Goal: Task Accomplishment & Management: Complete application form

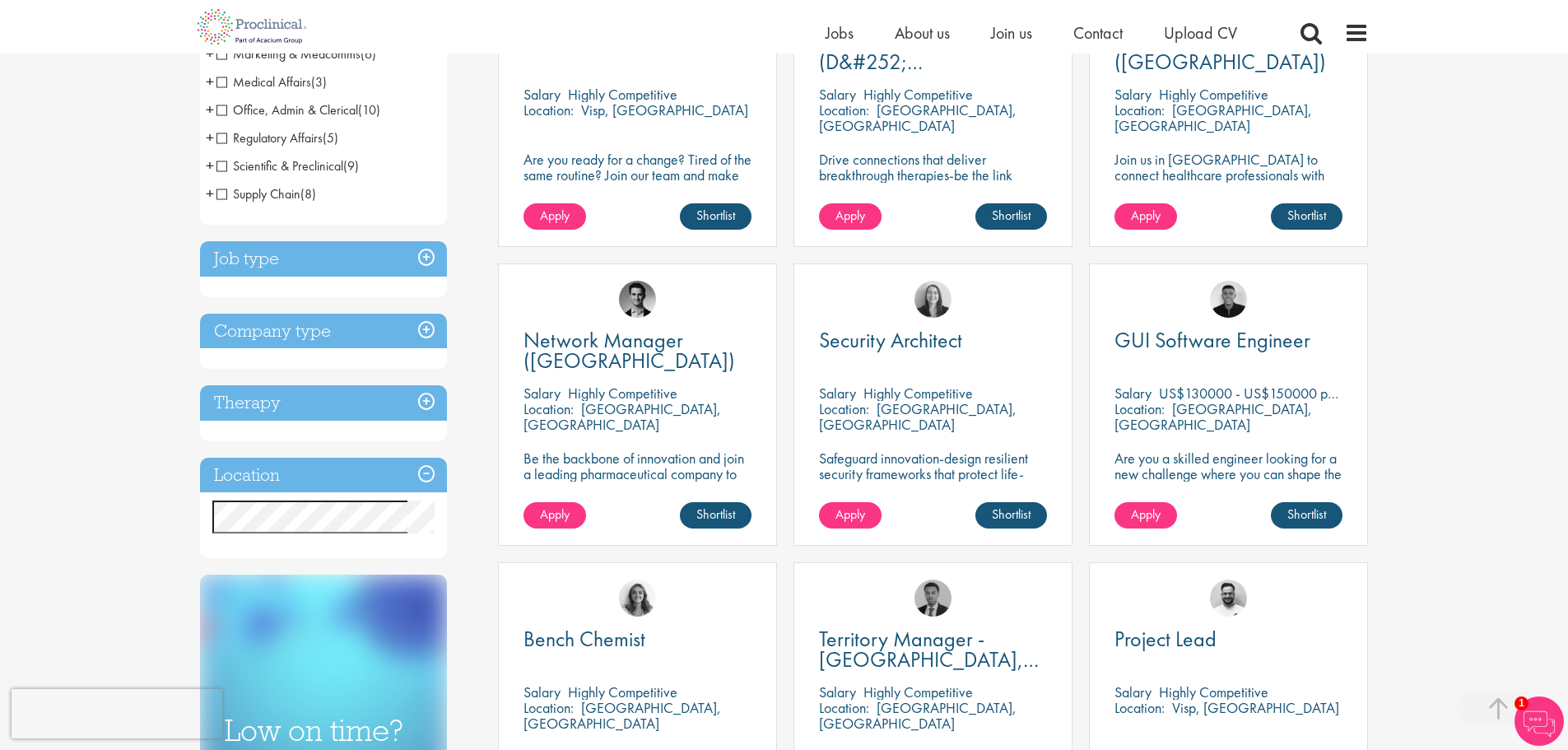
scroll to position [412, 0]
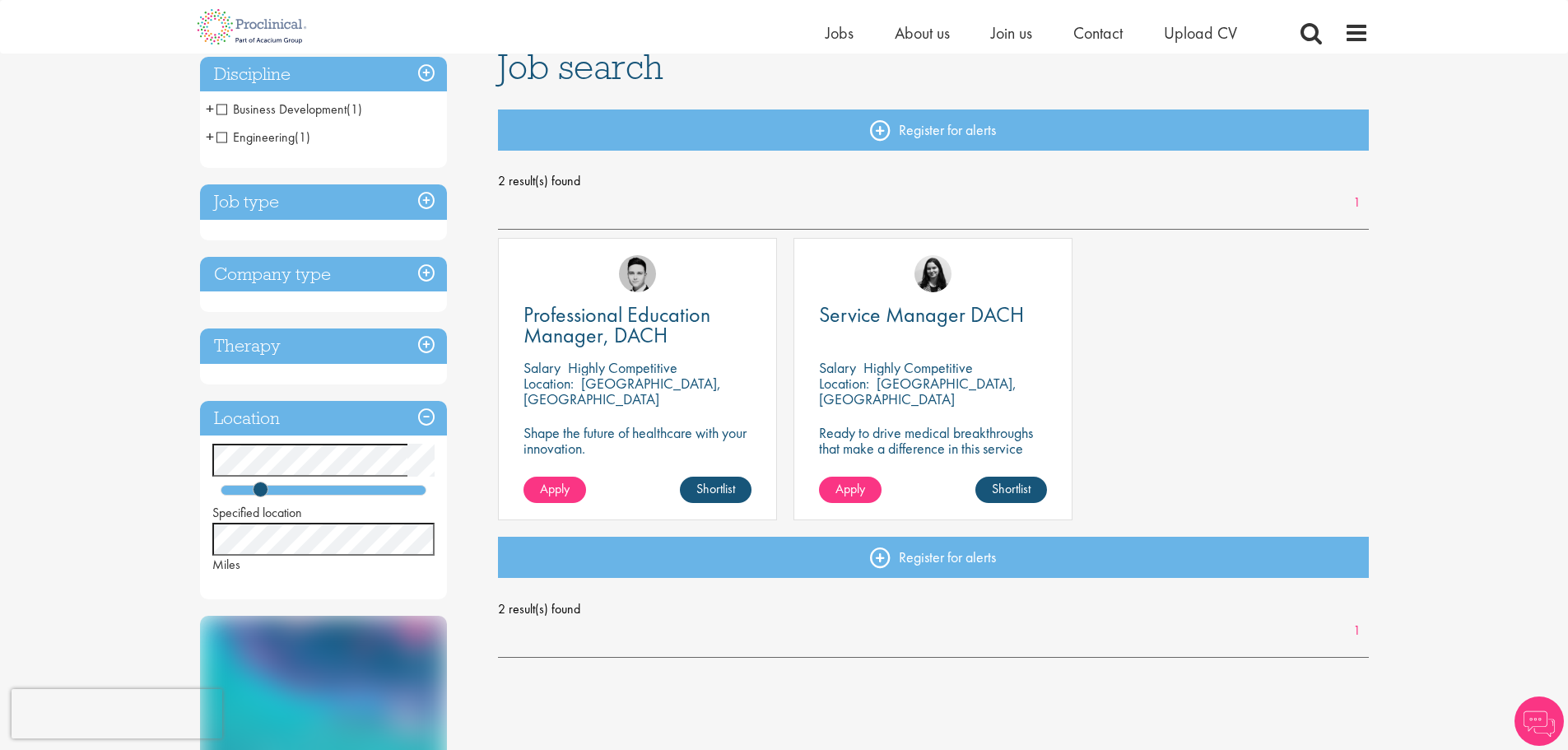
scroll to position [164, 0]
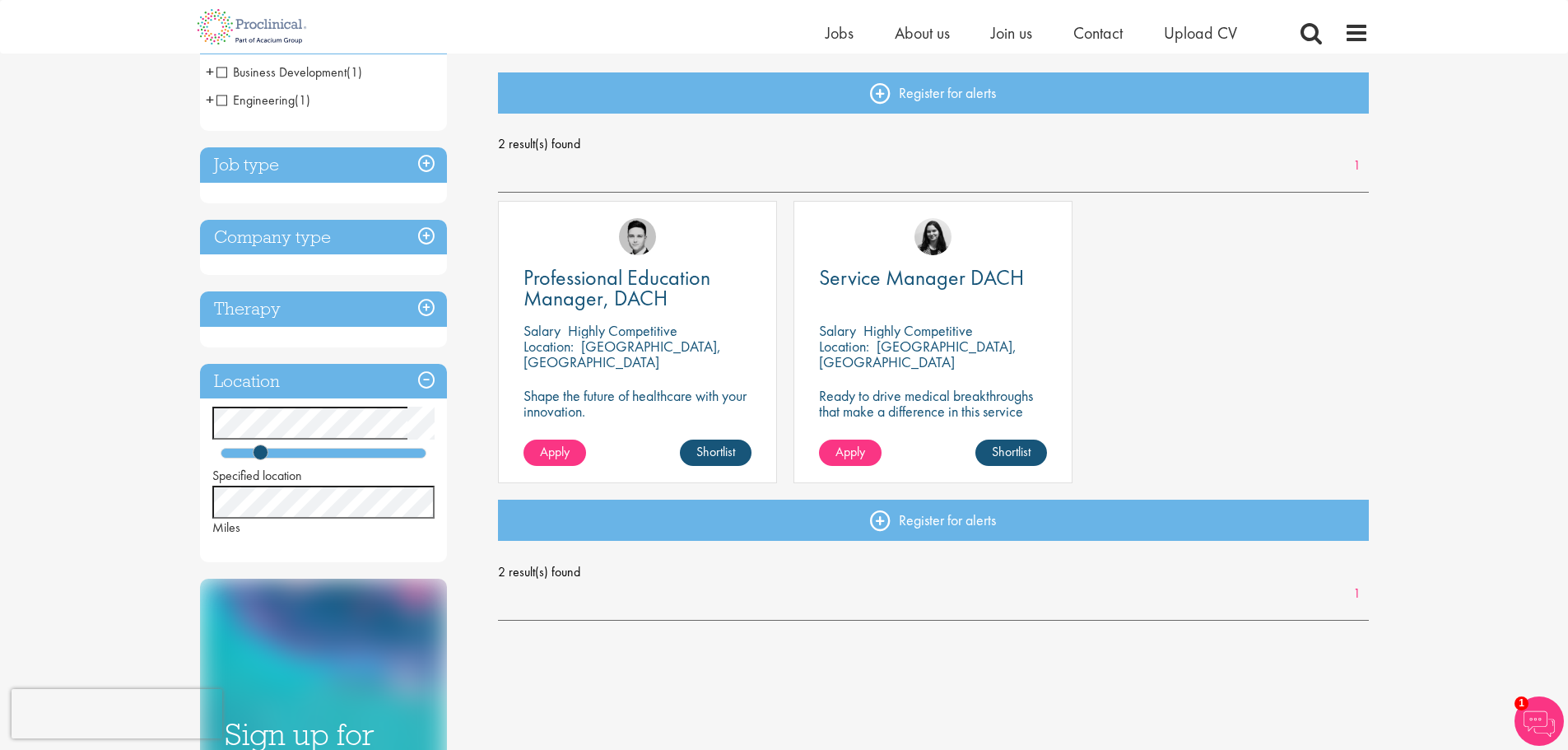
click at [321, 320] on h3 "Therapy" at bounding box center [323, 310] width 247 height 36
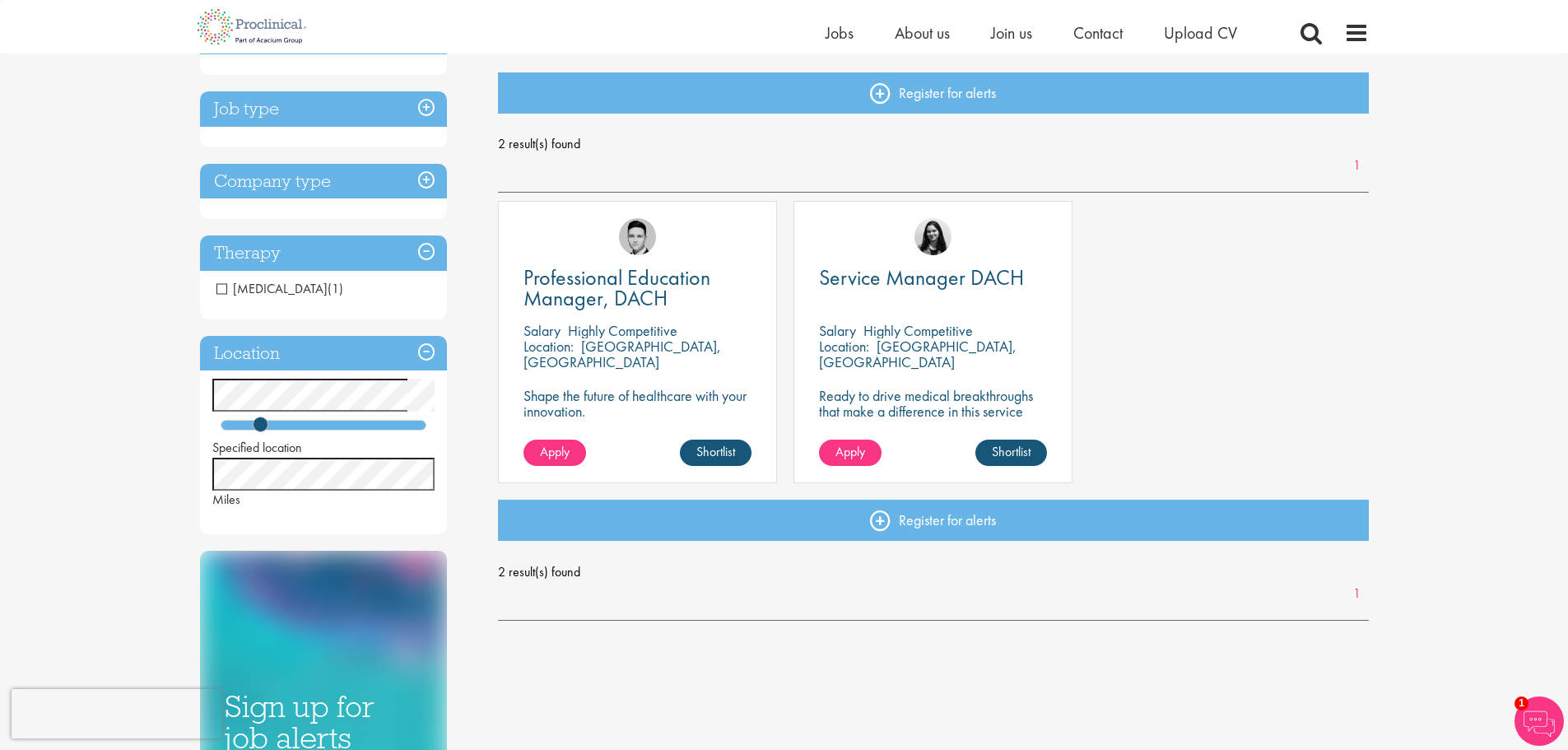
click at [336, 260] on h3 "Therapy" at bounding box center [323, 254] width 247 height 36
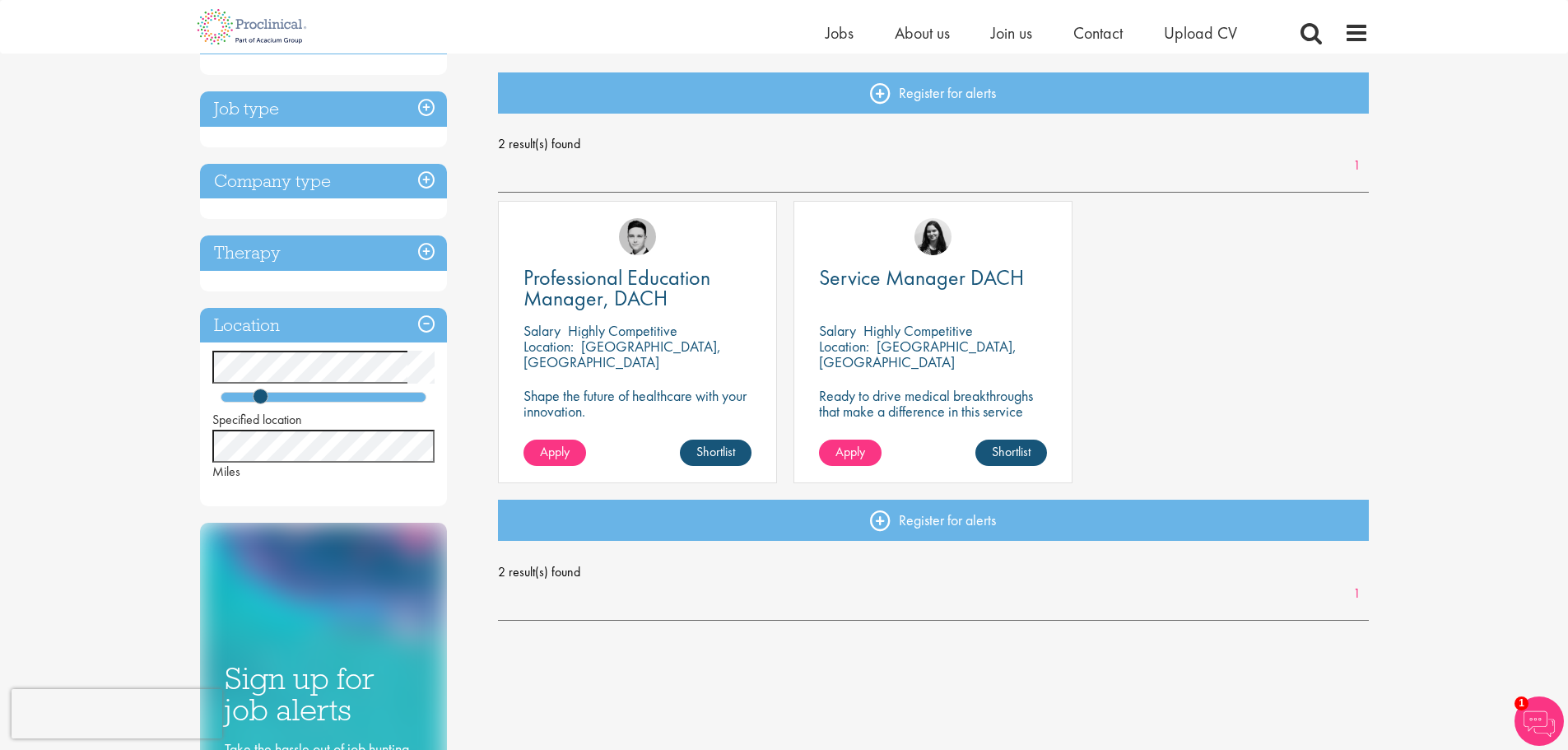
click at [314, 185] on h3 "Company type" at bounding box center [323, 182] width 247 height 36
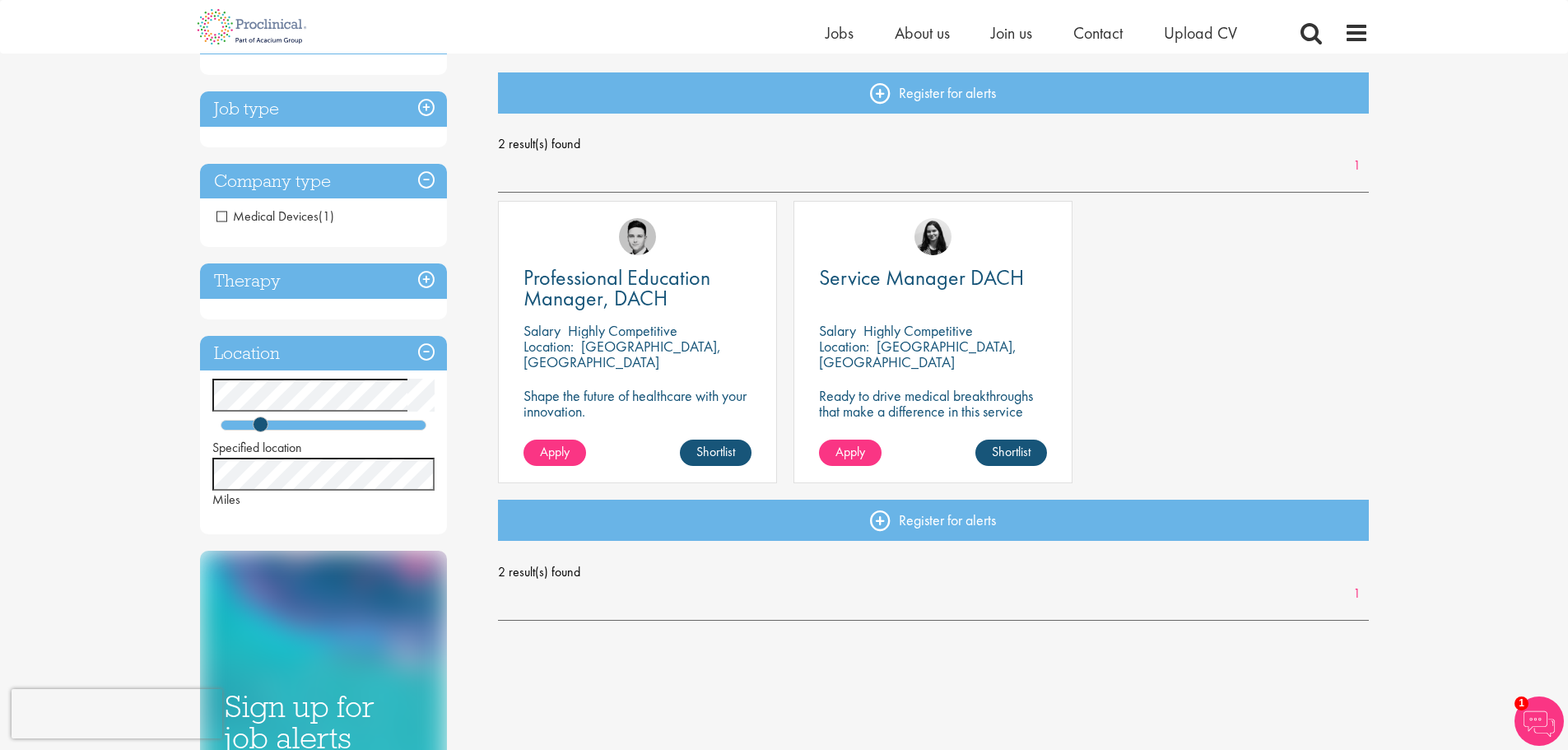
click at [317, 179] on h3 "Company type" at bounding box center [323, 182] width 247 height 36
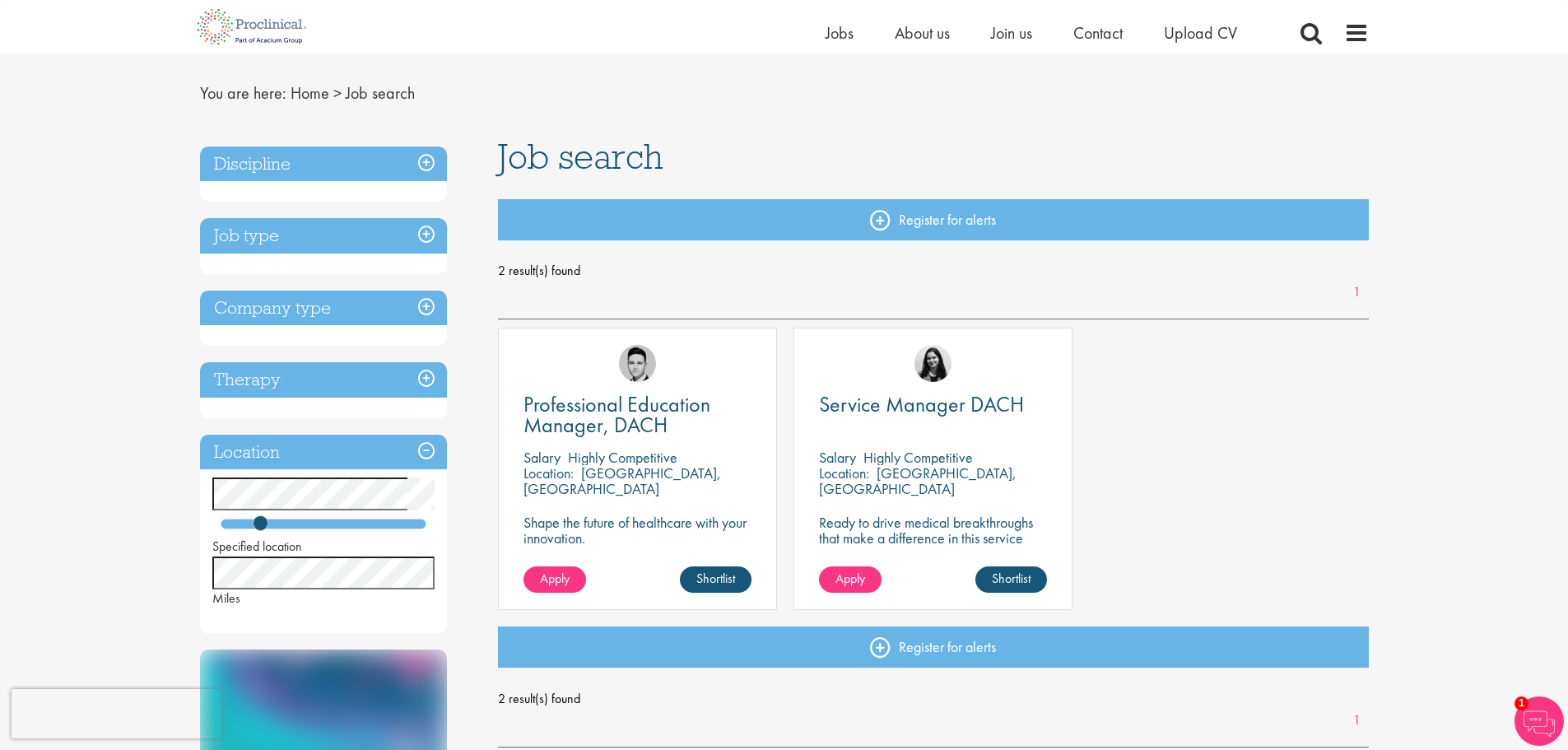
scroll to position [0, 0]
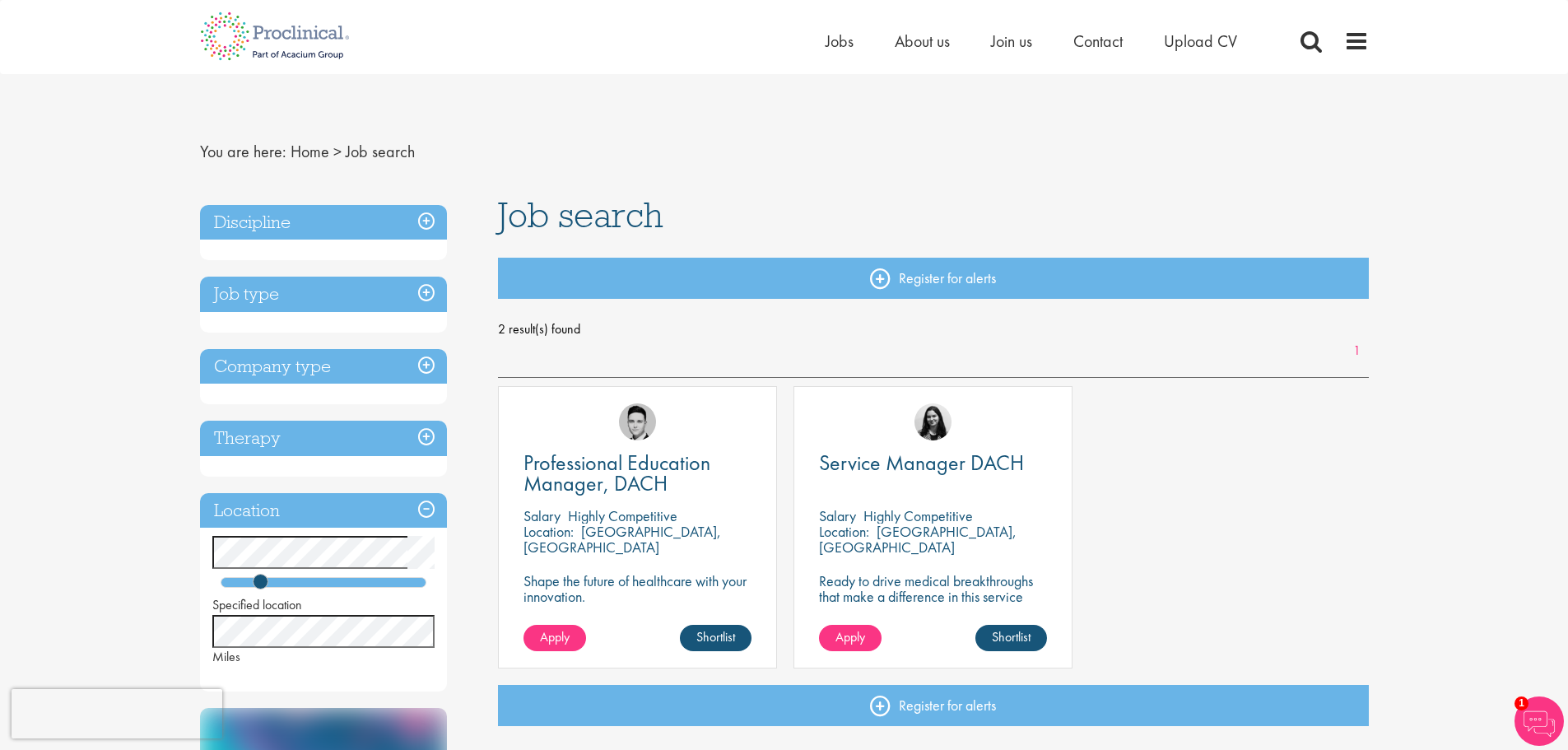
click at [330, 223] on h3 "Discipline" at bounding box center [323, 223] width 247 height 36
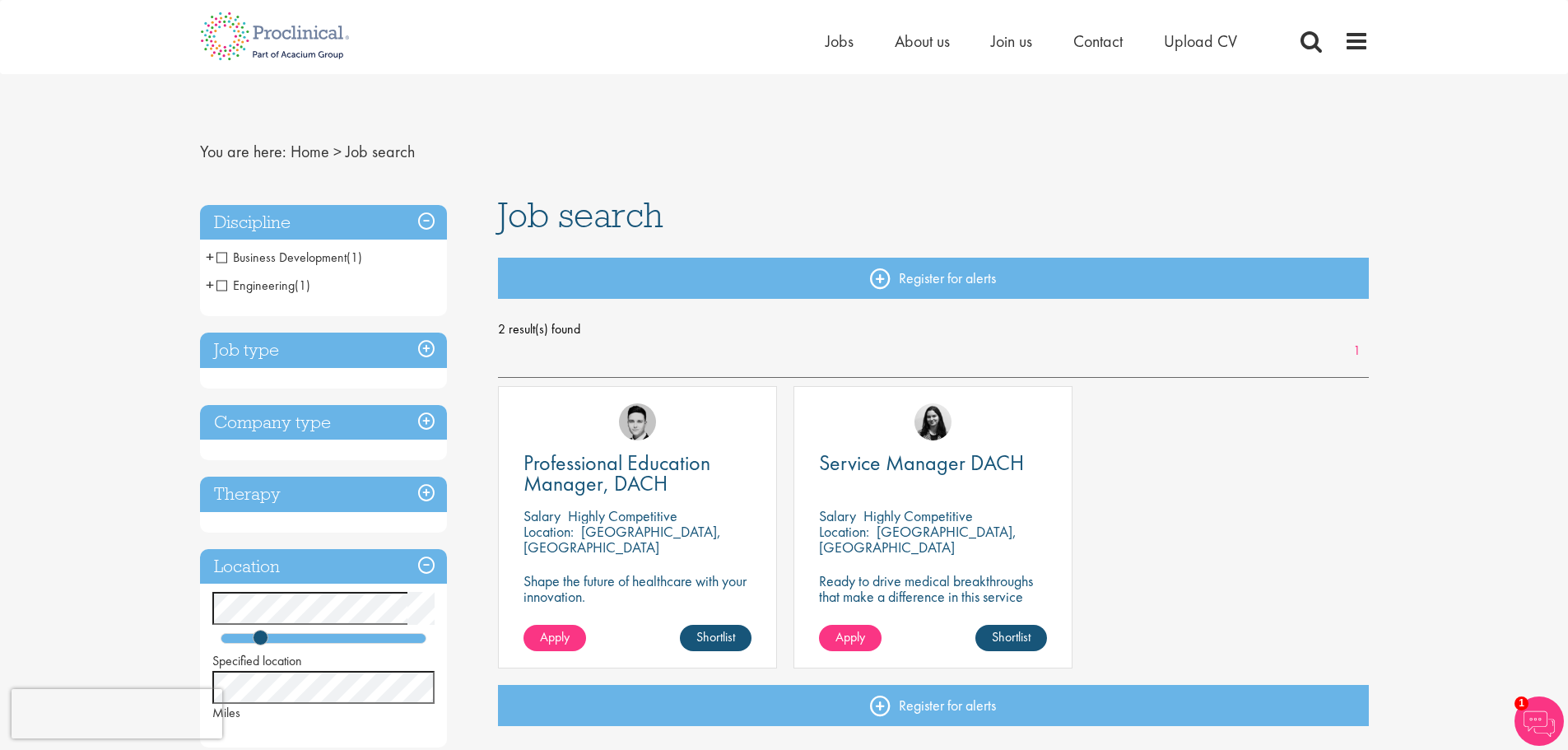
click at [330, 223] on h3 "Discipline" at bounding box center [323, 223] width 247 height 36
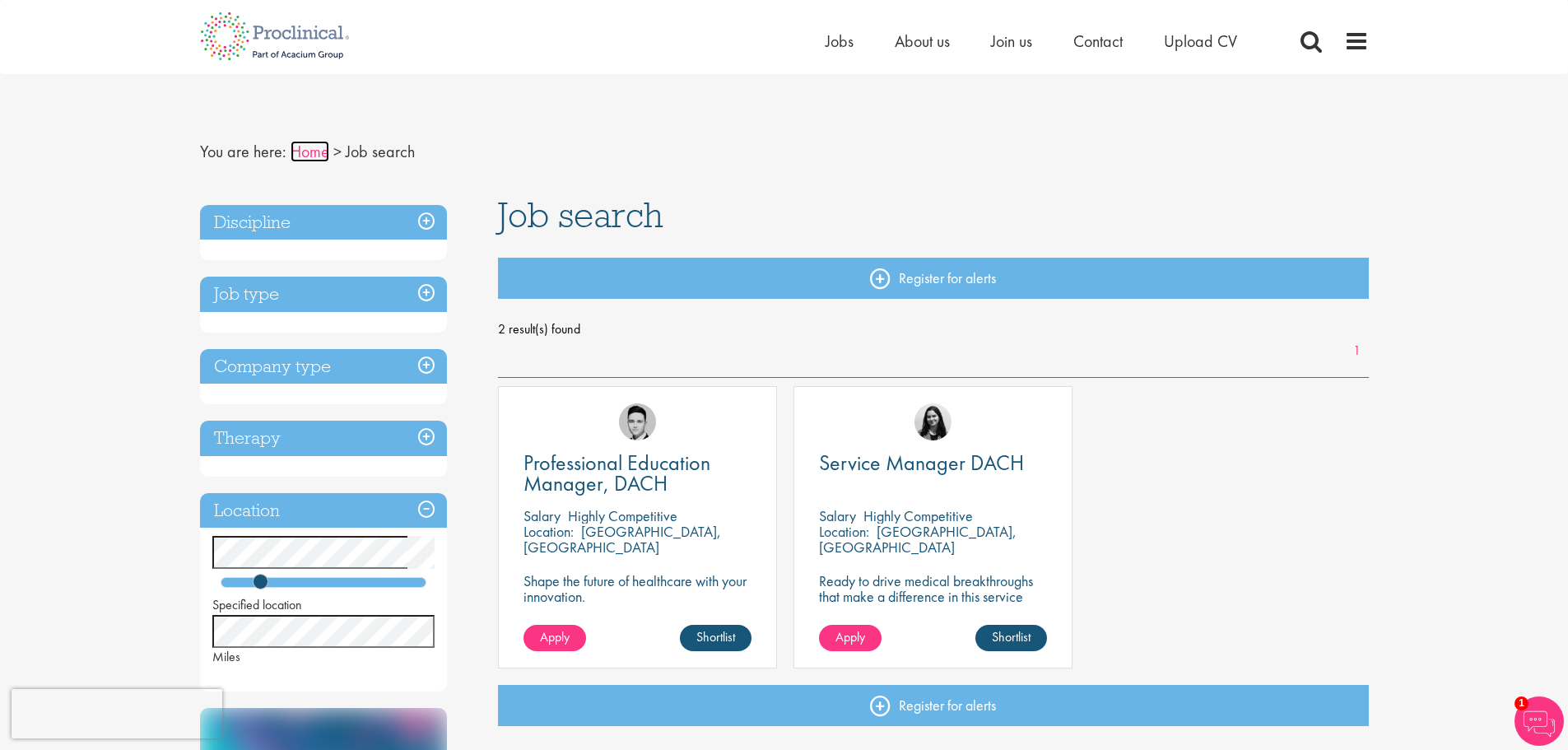
click at [300, 152] on link "Home" at bounding box center [310, 152] width 38 height 21
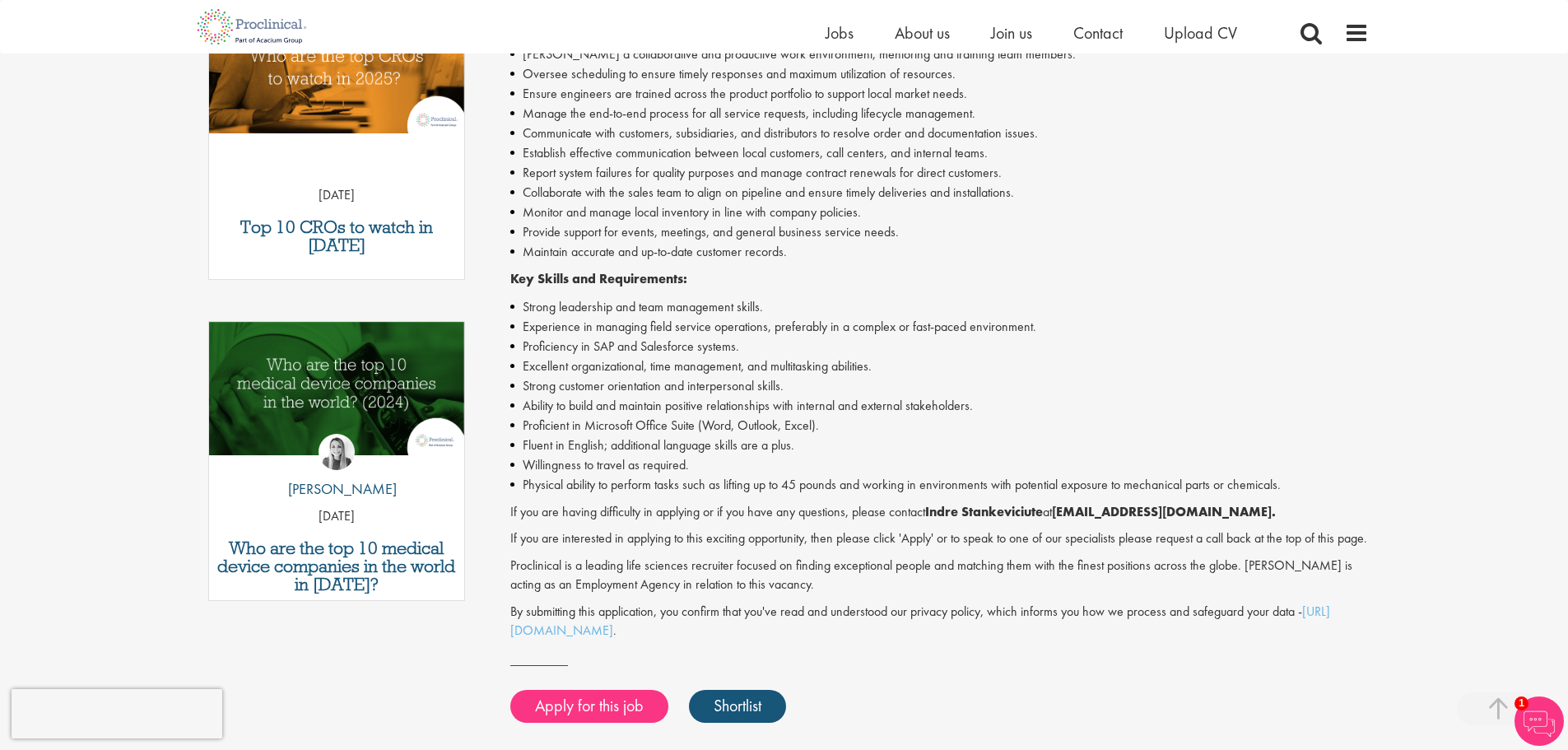
scroll to position [577, 0]
